Goal: Navigation & Orientation: Find specific page/section

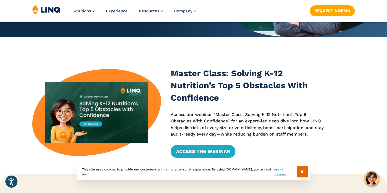
scroll to position [130, 0]
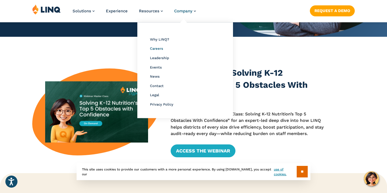
click at [163, 50] on span "Careers" at bounding box center [156, 48] width 13 height 4
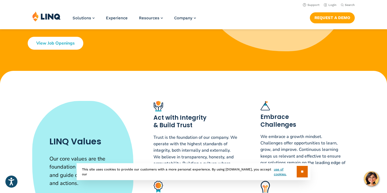
scroll to position [100, 0]
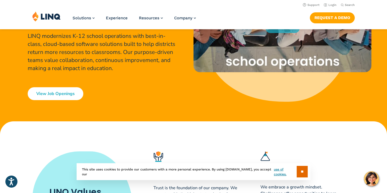
click at [66, 103] on div "Home / Company / Careers Careers at [GEOGRAPHIC_DATA] Join our Team Shape the f…" at bounding box center [96, 40] width 193 height 187
click at [66, 95] on link "View Job Openings" at bounding box center [56, 93] width 56 height 13
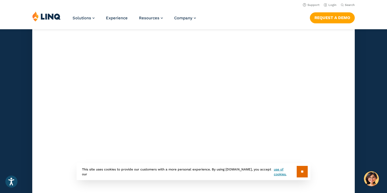
scroll to position [1508, 0]
click at [157, 84] on span "News" at bounding box center [155, 83] width 10 height 4
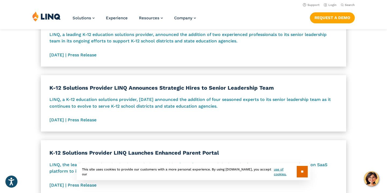
scroll to position [563, 0]
